Goal: Check status

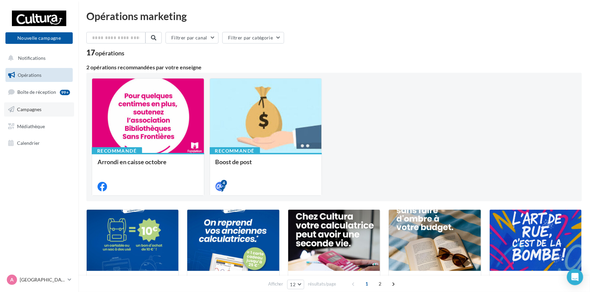
click at [42, 108] on link "Campagnes" at bounding box center [39, 109] width 70 height 14
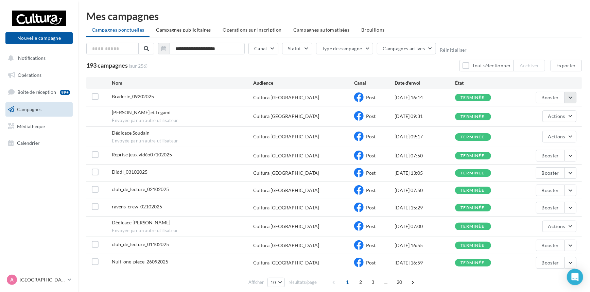
click at [574, 97] on button "button" at bounding box center [571, 98] width 12 height 12
click at [564, 117] on button "Voir les résultats" at bounding box center [542, 114] width 68 height 18
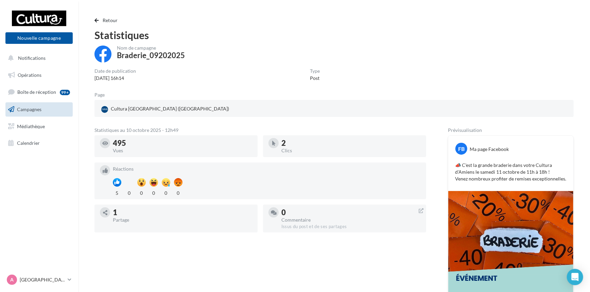
click at [31, 109] on span "Campagnes" at bounding box center [29, 109] width 24 height 6
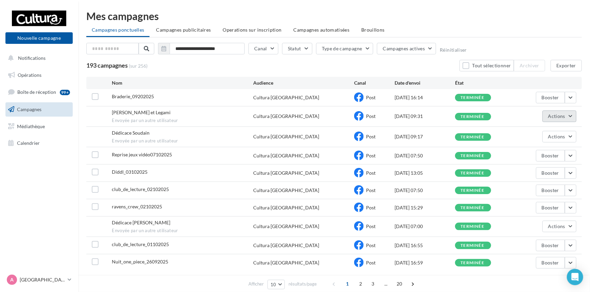
click at [573, 116] on button "Actions" at bounding box center [559, 116] width 34 height 12
click at [531, 134] on button "Voir les résultats" at bounding box center [542, 132] width 68 height 18
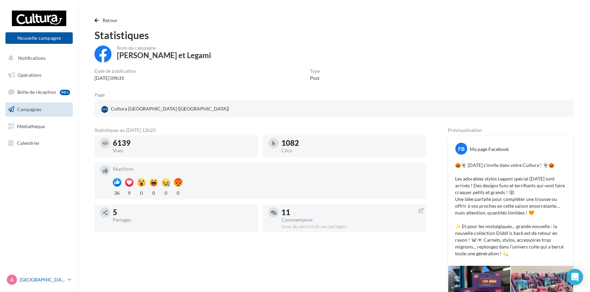
click at [69, 279] on icon at bounding box center [70, 280] width 4 height 6
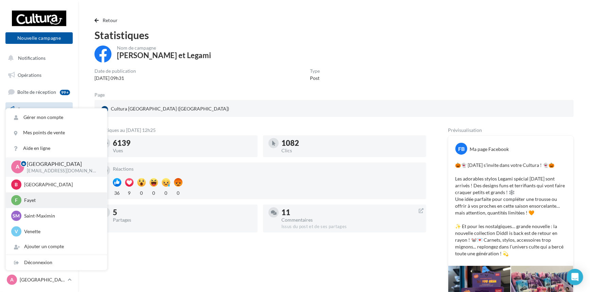
click at [51, 197] on p "Fayet" at bounding box center [61, 200] width 75 height 7
